Goal: Task Accomplishment & Management: Manage account settings

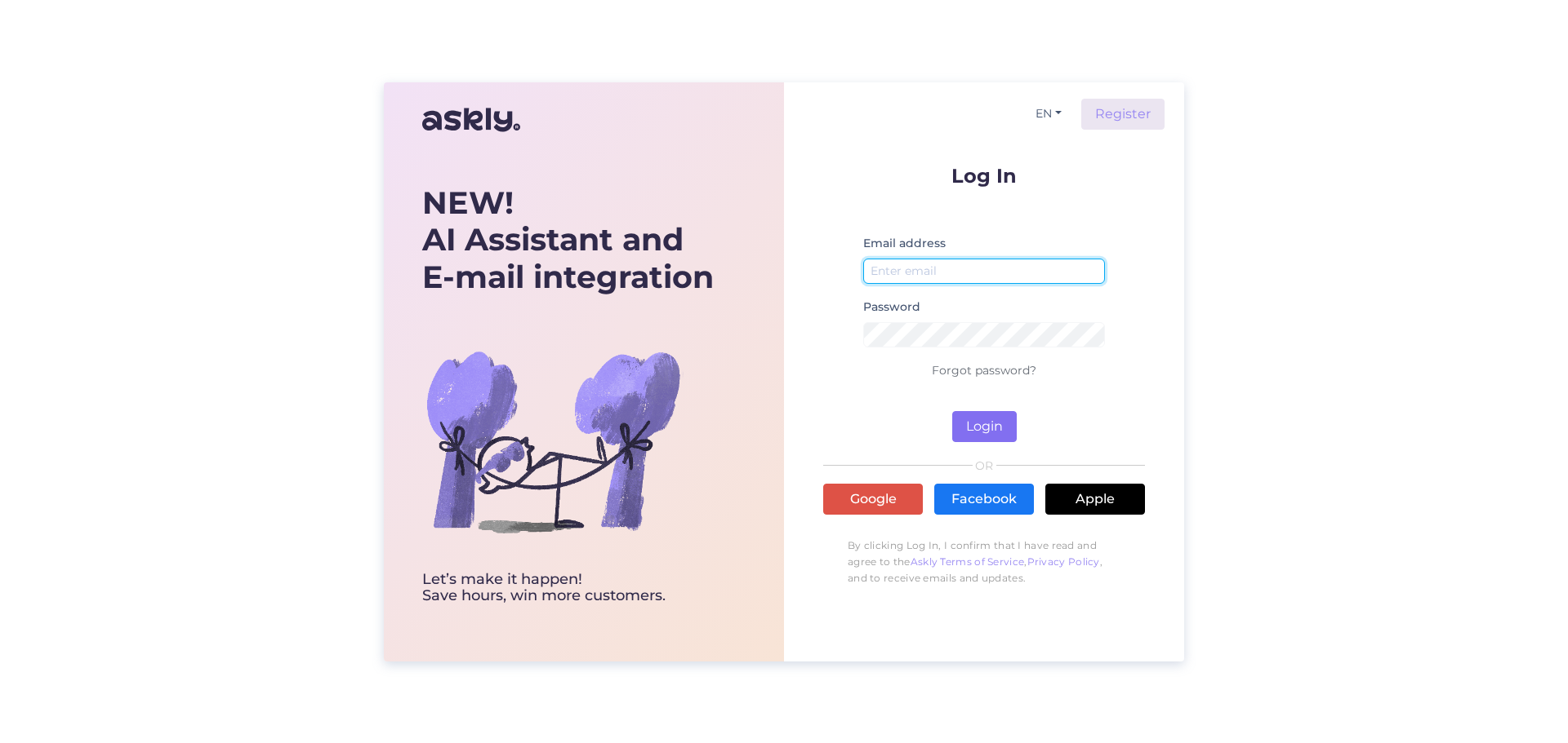
type input "[EMAIL_ADDRESS][DOMAIN_NAME]"
click at [986, 426] on button "Login" at bounding box center [983, 427] width 64 height 31
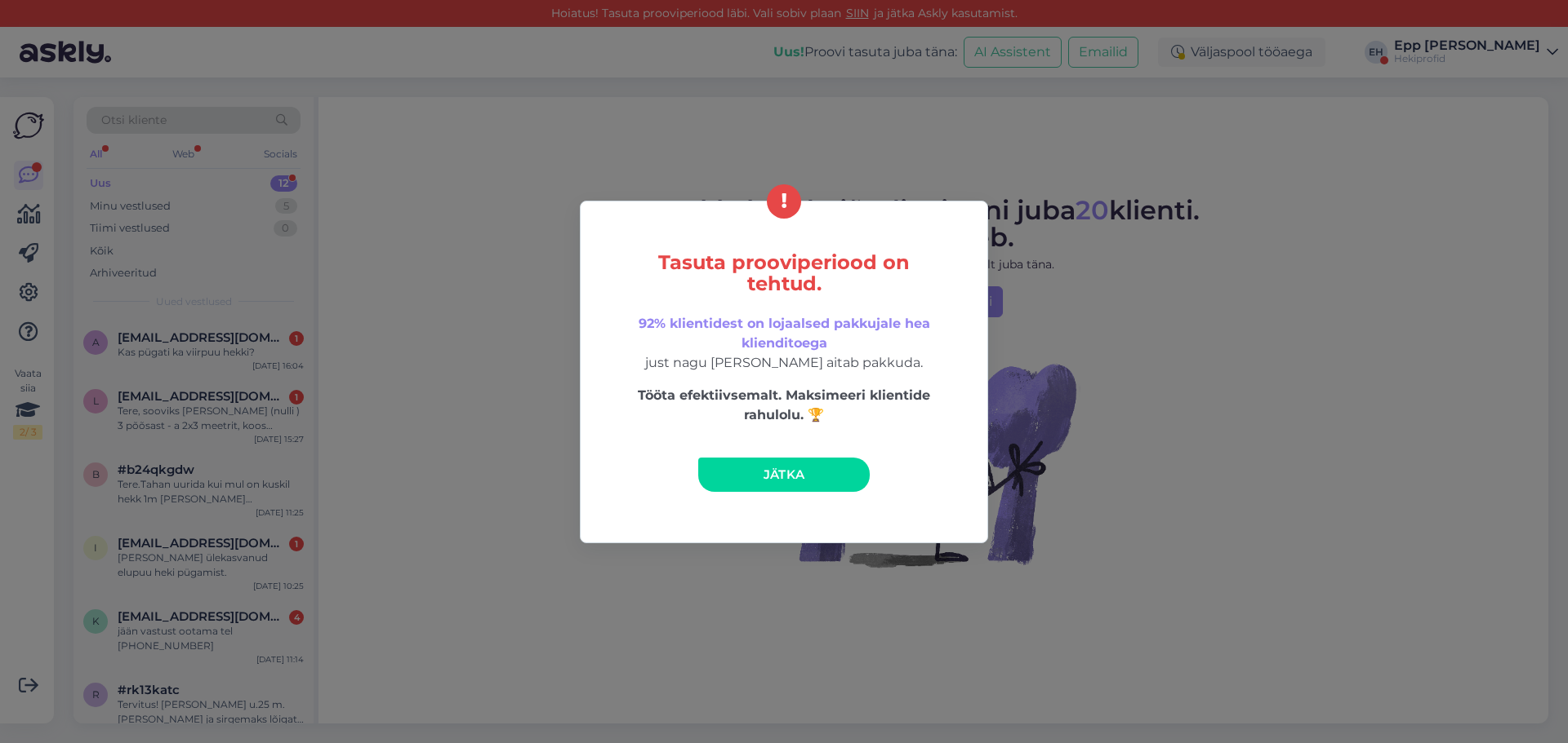
click at [800, 484] on link "Jätka" at bounding box center [784, 475] width 171 height 34
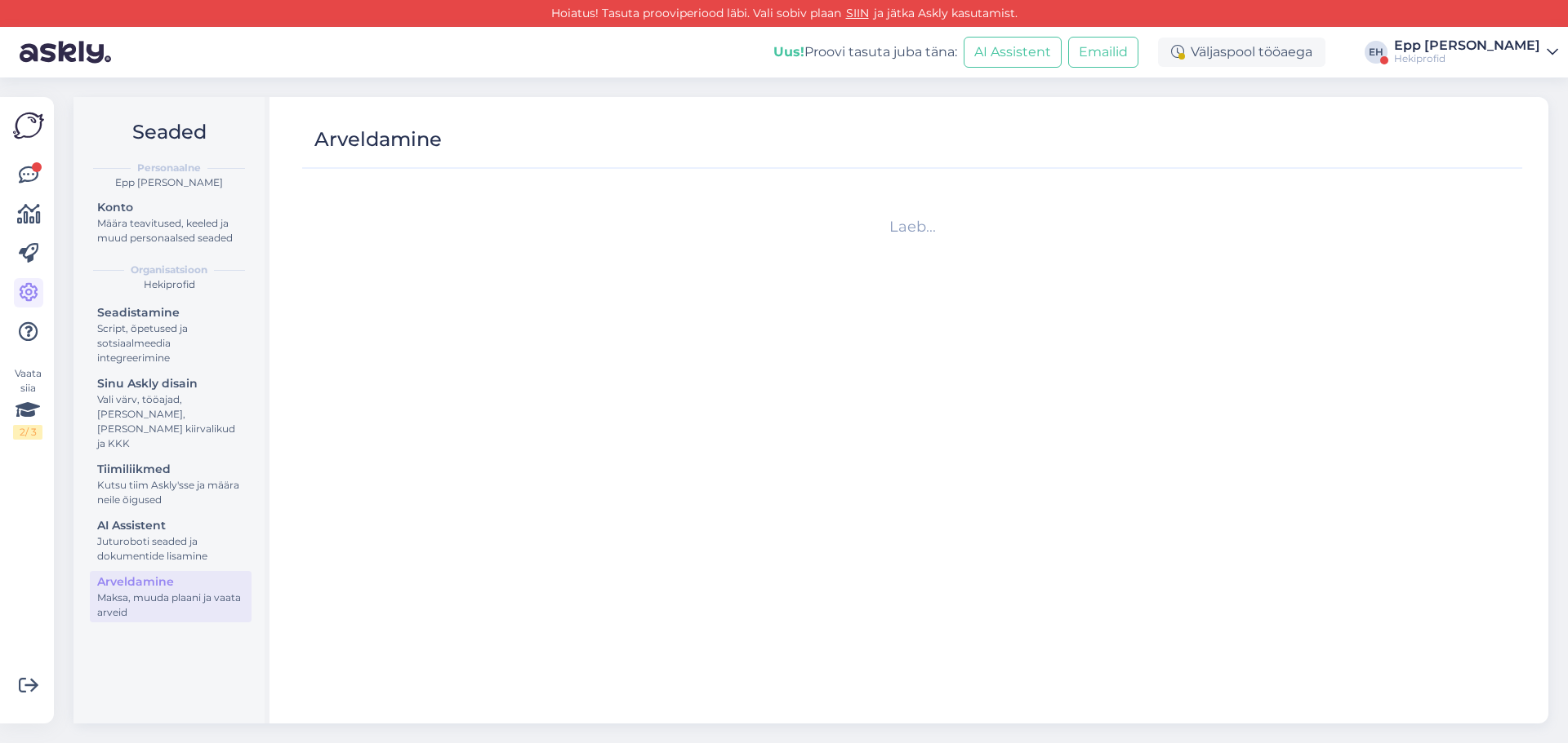
click at [1475, 53] on div "Hekiprofid" at bounding box center [1467, 59] width 146 height 13
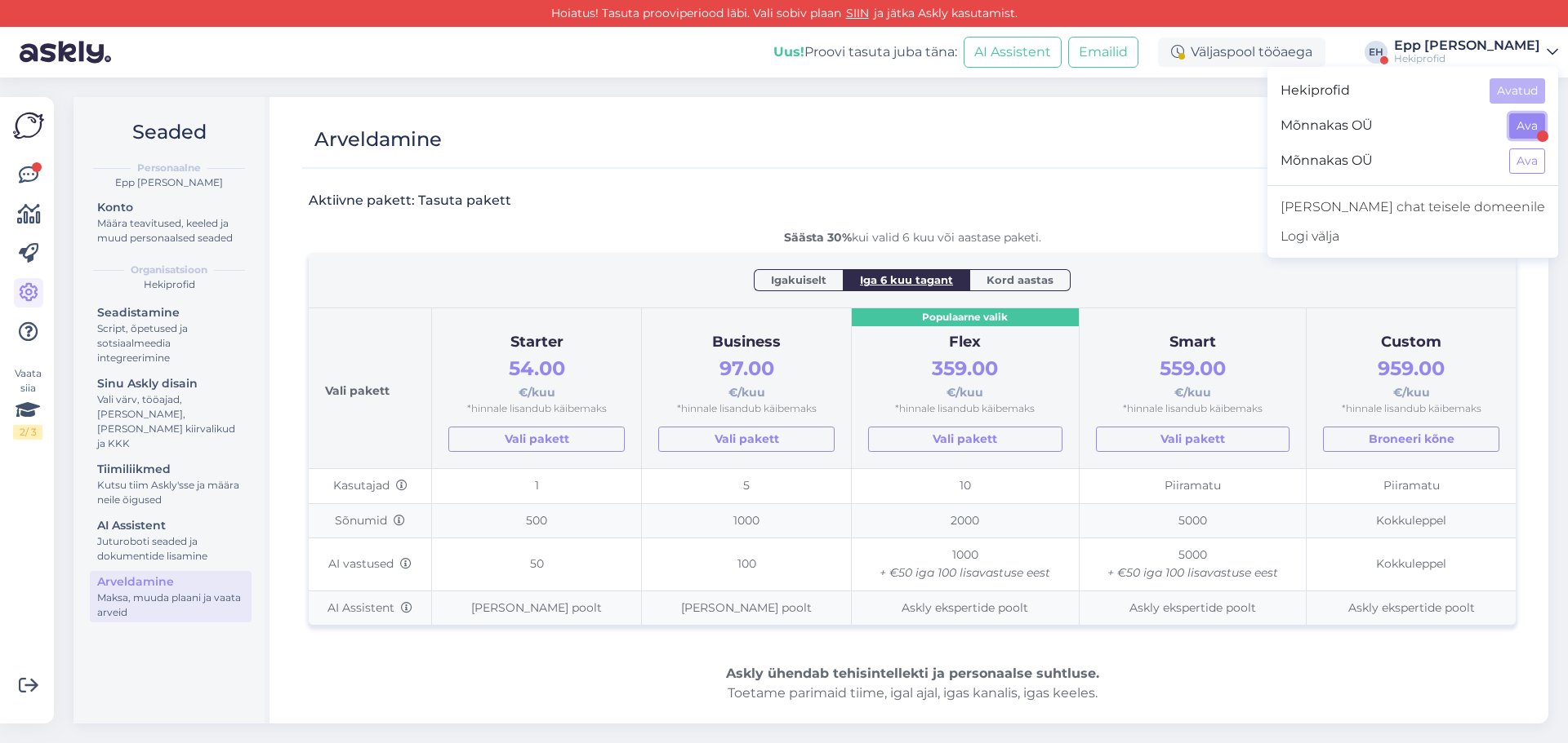
click at [1522, 123] on button "Ava" at bounding box center [1526, 126] width 36 height 25
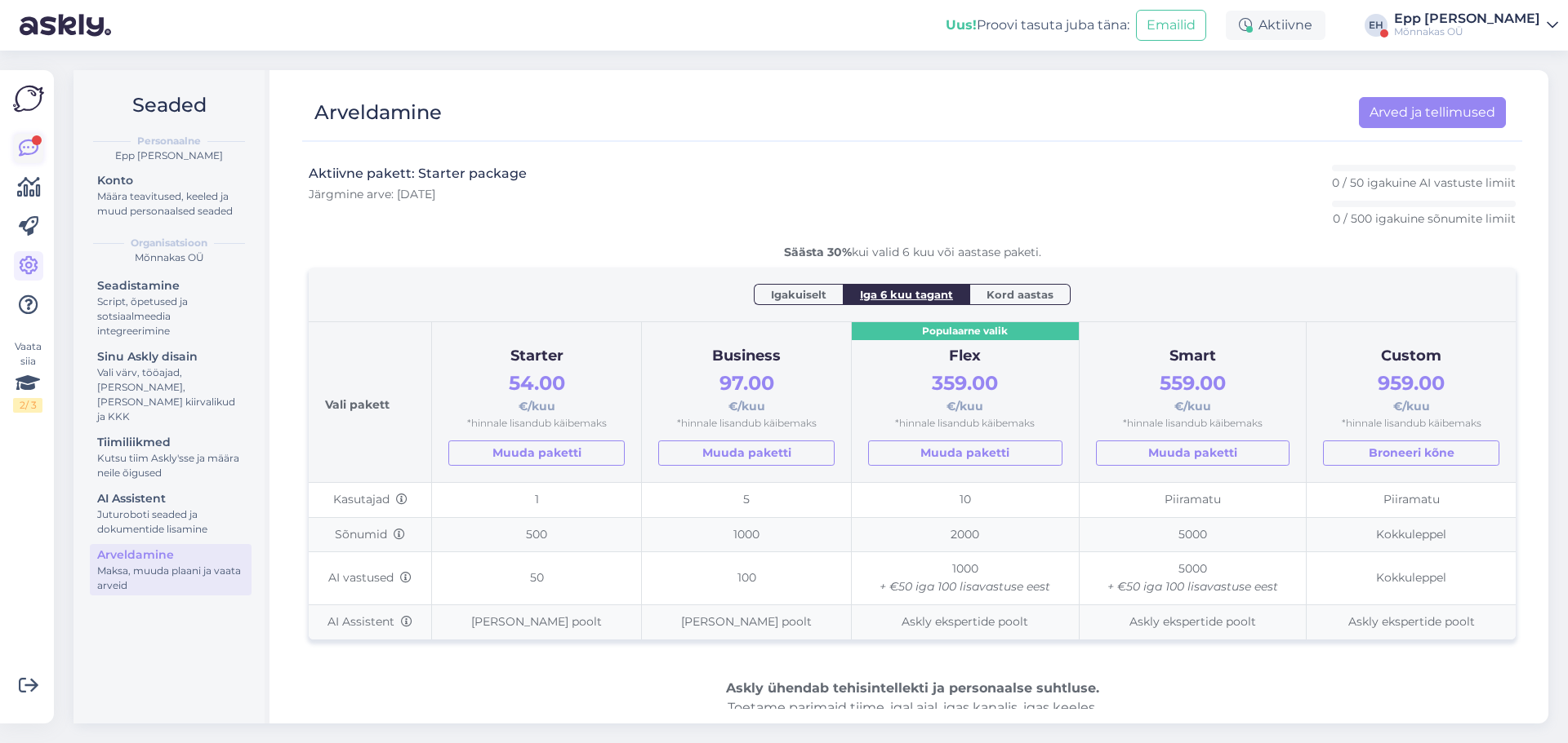
click at [42, 143] on link at bounding box center [28, 148] width 30 height 30
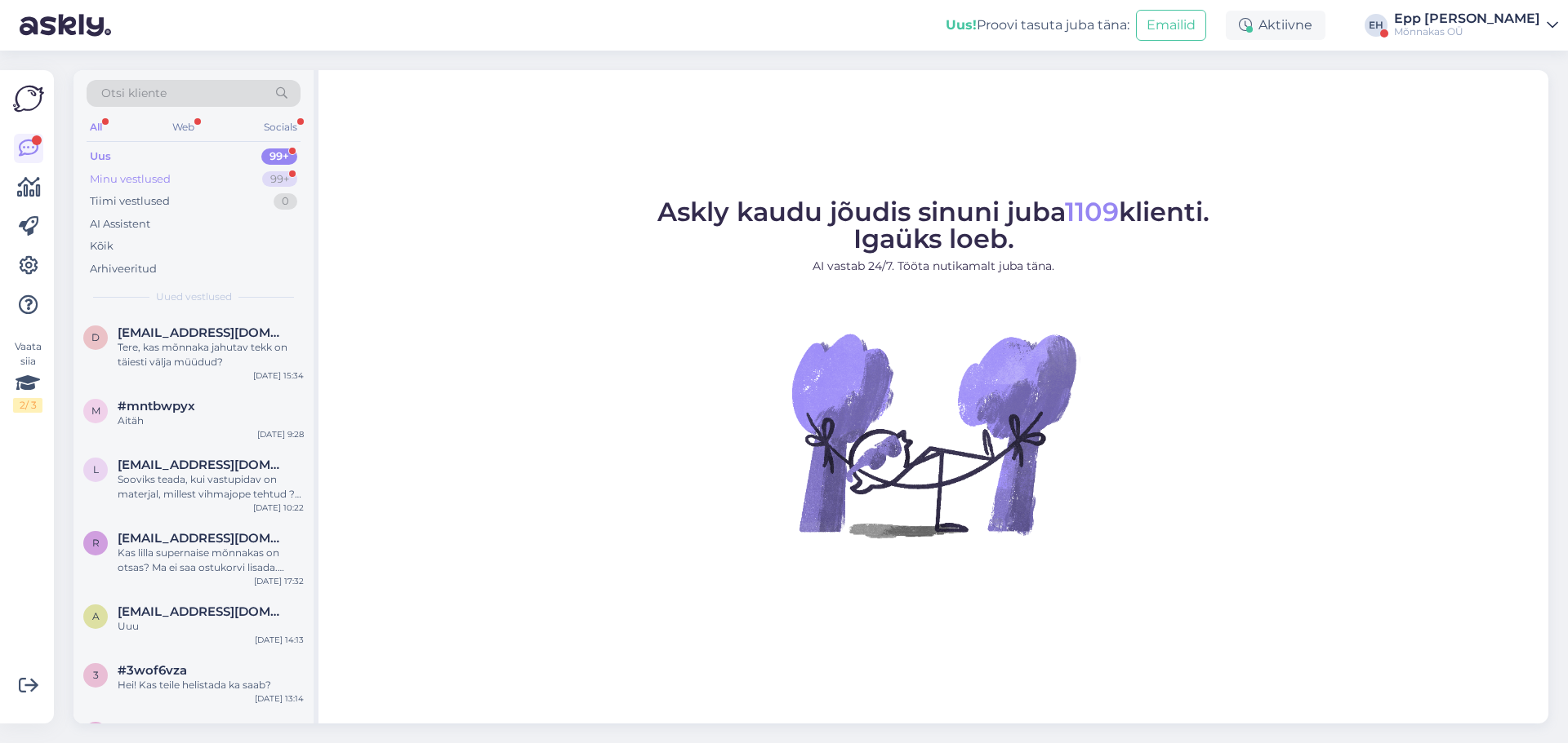
click at [176, 181] on div "Minu vestlused 99+" at bounding box center [193, 179] width 214 height 23
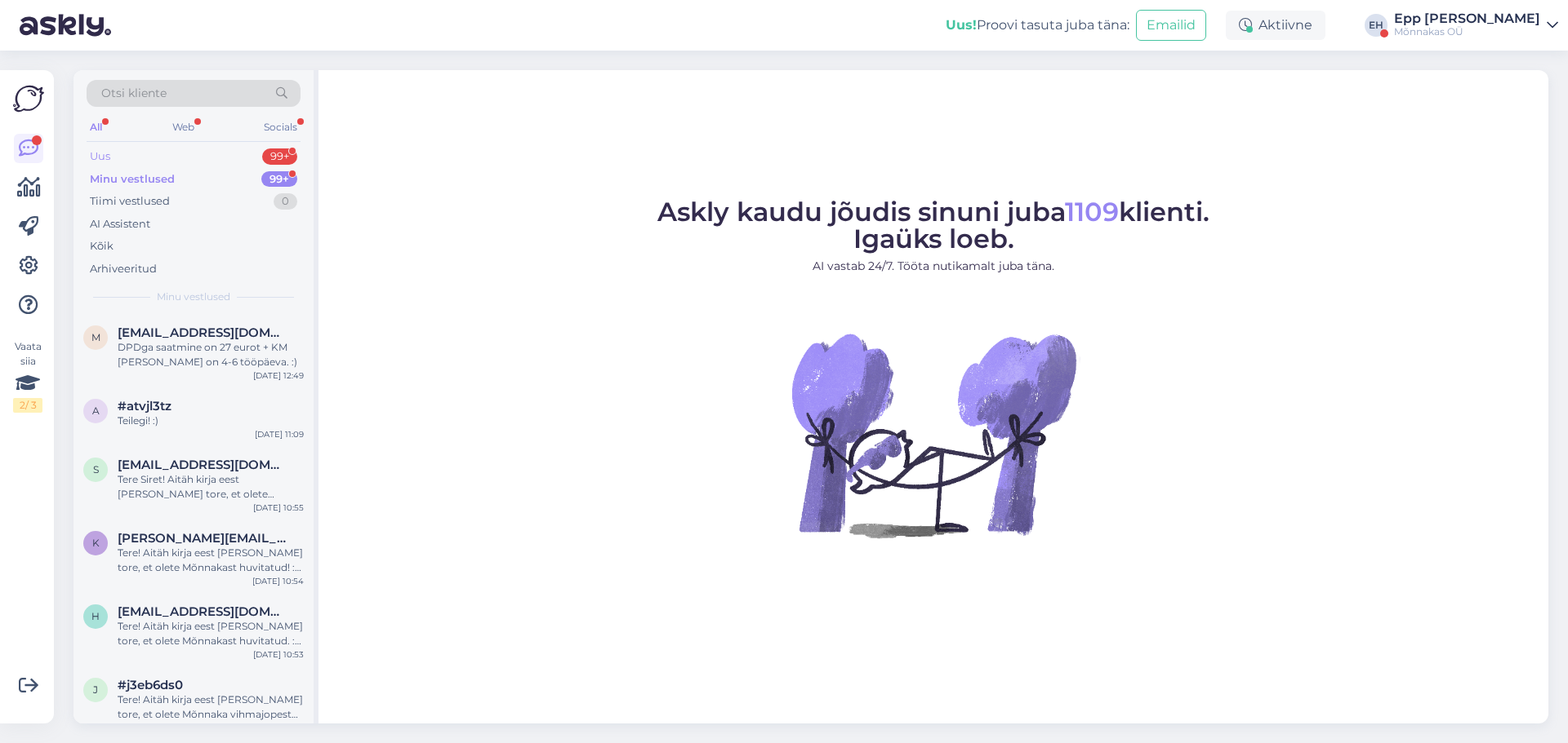
click at [172, 156] on div "Uus 99+" at bounding box center [193, 156] width 214 height 23
